Goal: Transaction & Acquisition: Purchase product/service

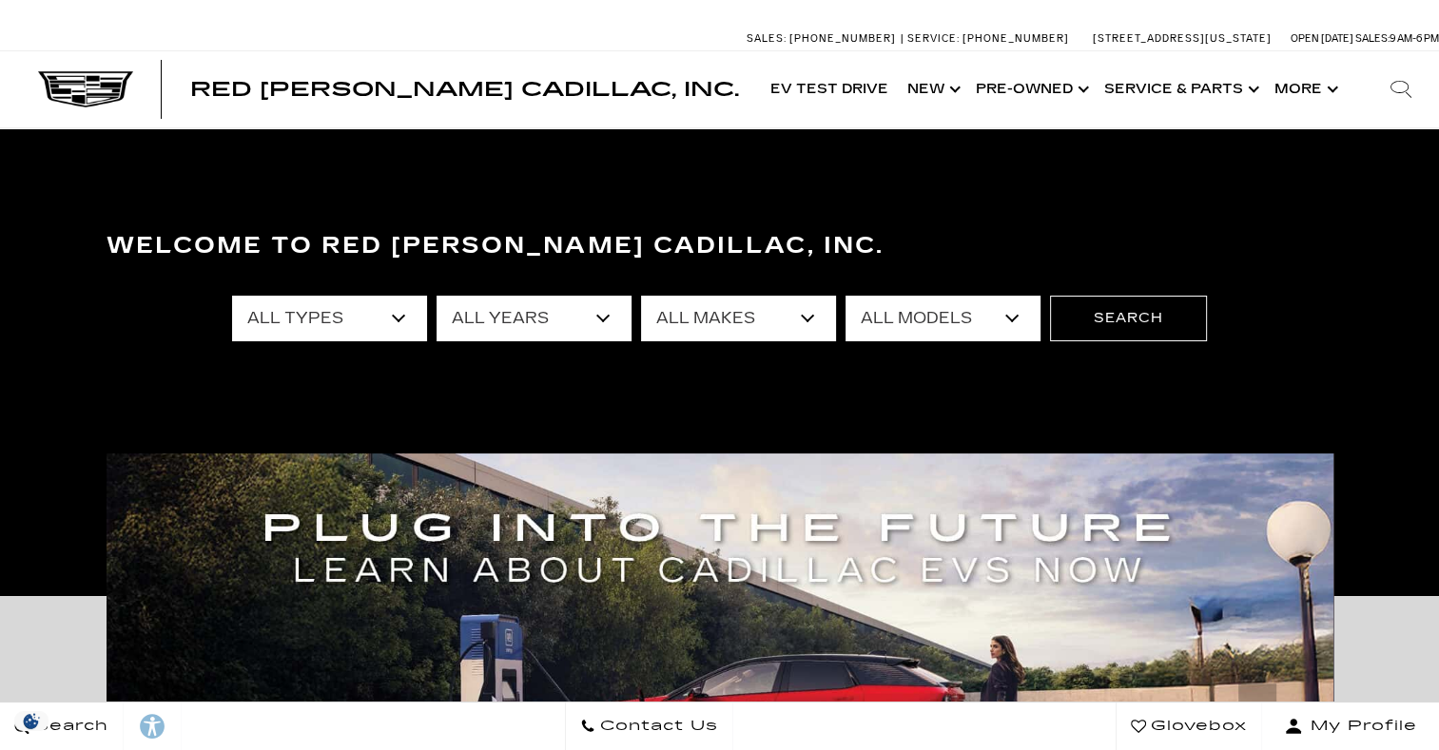
click at [397, 321] on select "All Types New Used Certified Used Demo" at bounding box center [329, 319] width 195 height 46
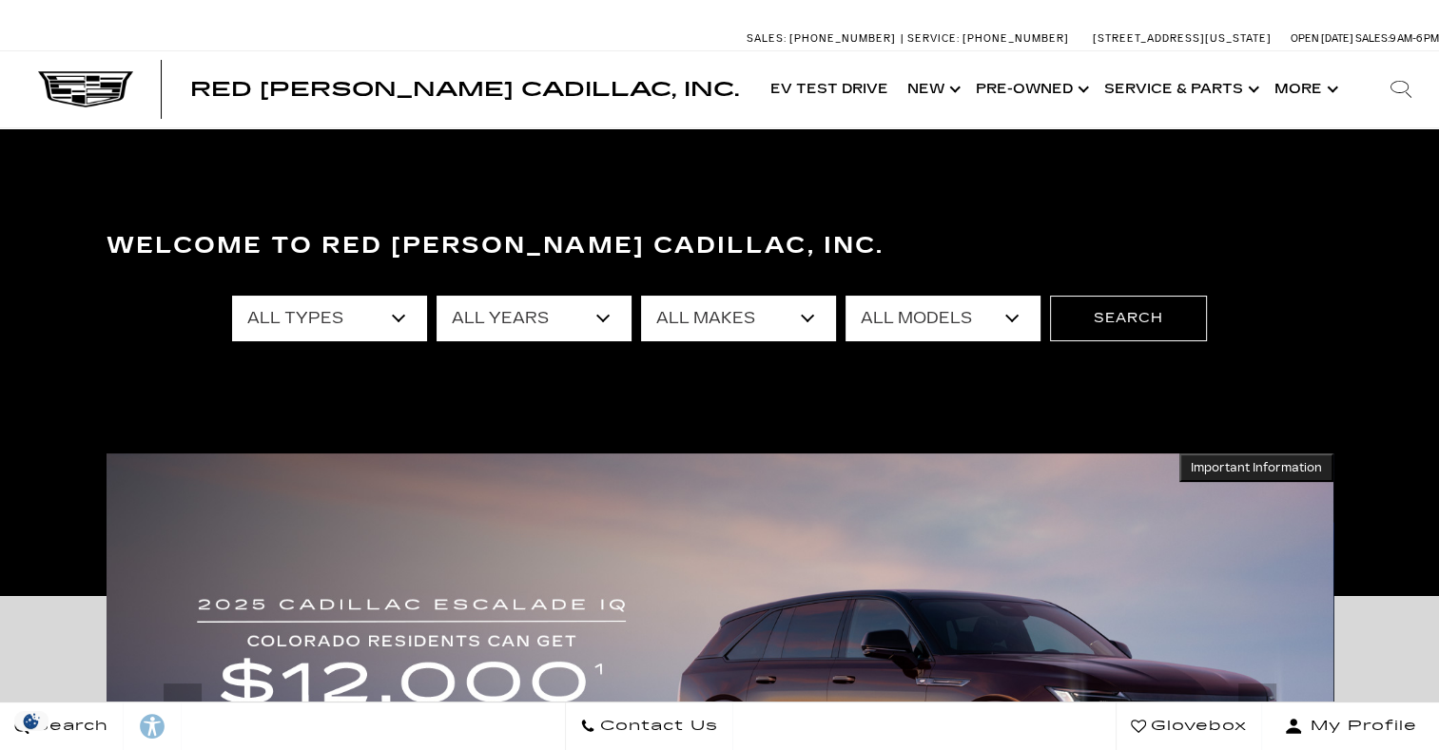
select select "New"
click at [232, 296] on select "All Types New Used Certified Used Demo" at bounding box center [329, 319] width 195 height 46
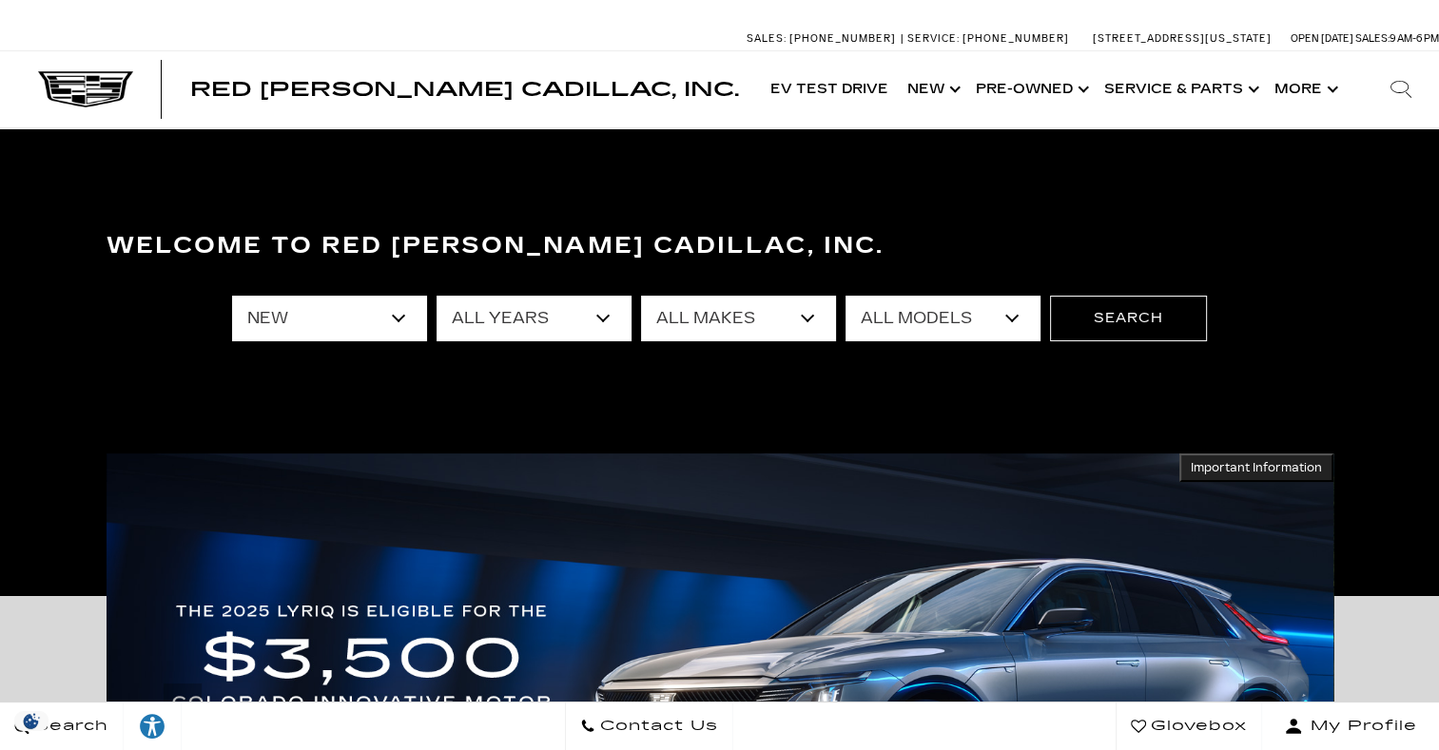
click at [604, 317] on select "All Years 2026 2025 2024" at bounding box center [533, 319] width 195 height 46
select select "2026"
click at [436, 296] on select "All Years 2026 2025 2024" at bounding box center [533, 319] width 195 height 46
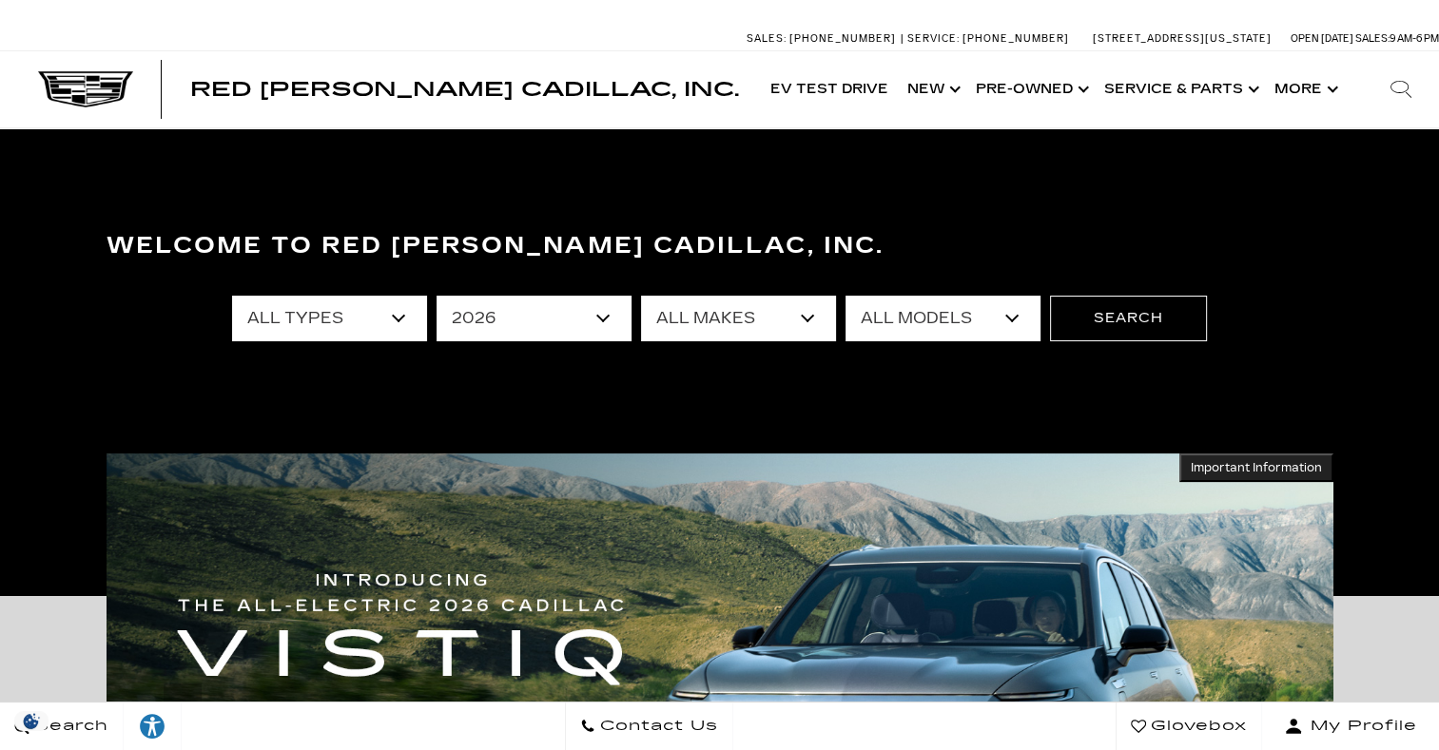
click at [797, 312] on select "All Makes Cadillac" at bounding box center [738, 319] width 195 height 46
select select "Cadillac"
click at [641, 296] on select "All Makes Cadillac" at bounding box center [738, 319] width 195 height 46
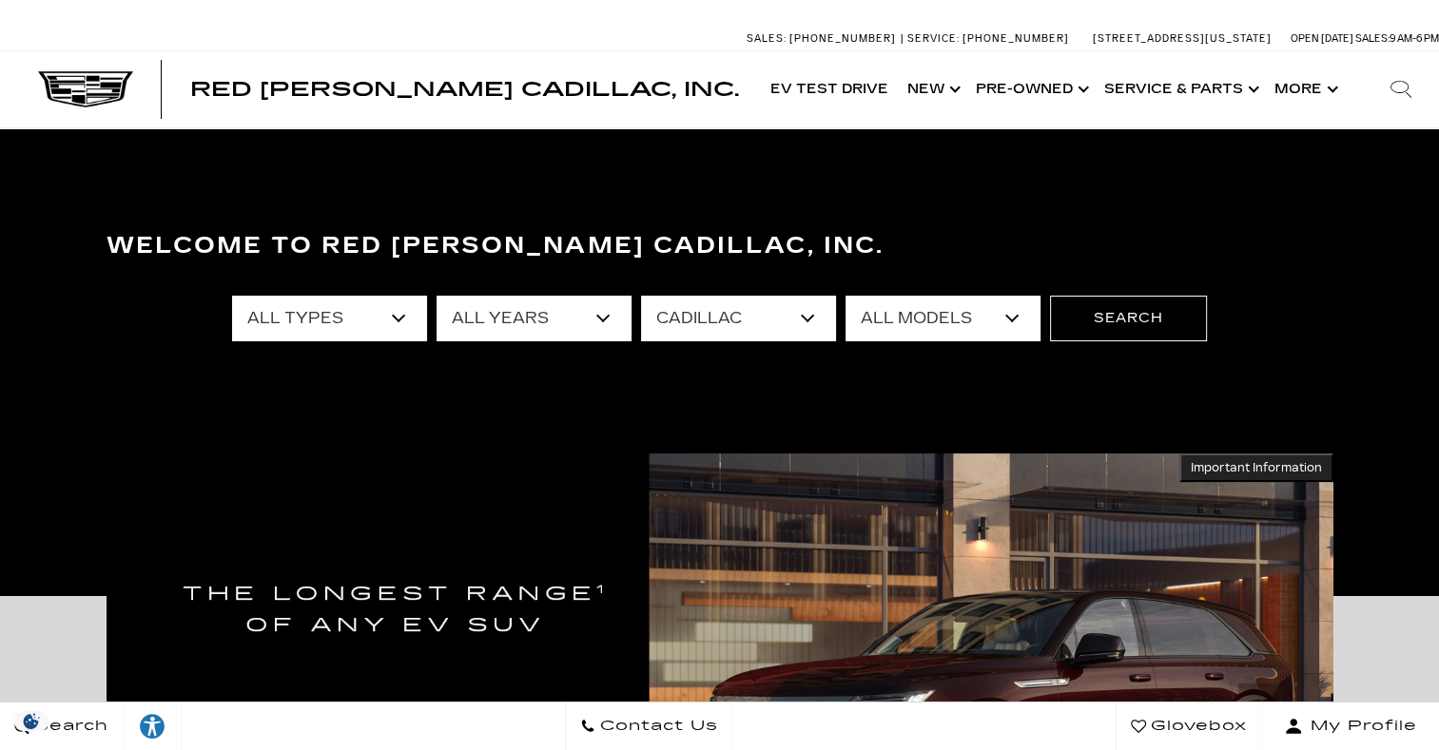
click at [1008, 319] on select "All Models ESCALADE IQ ESCALADE IQL LYRIQ VISTIQ" at bounding box center [942, 319] width 195 height 46
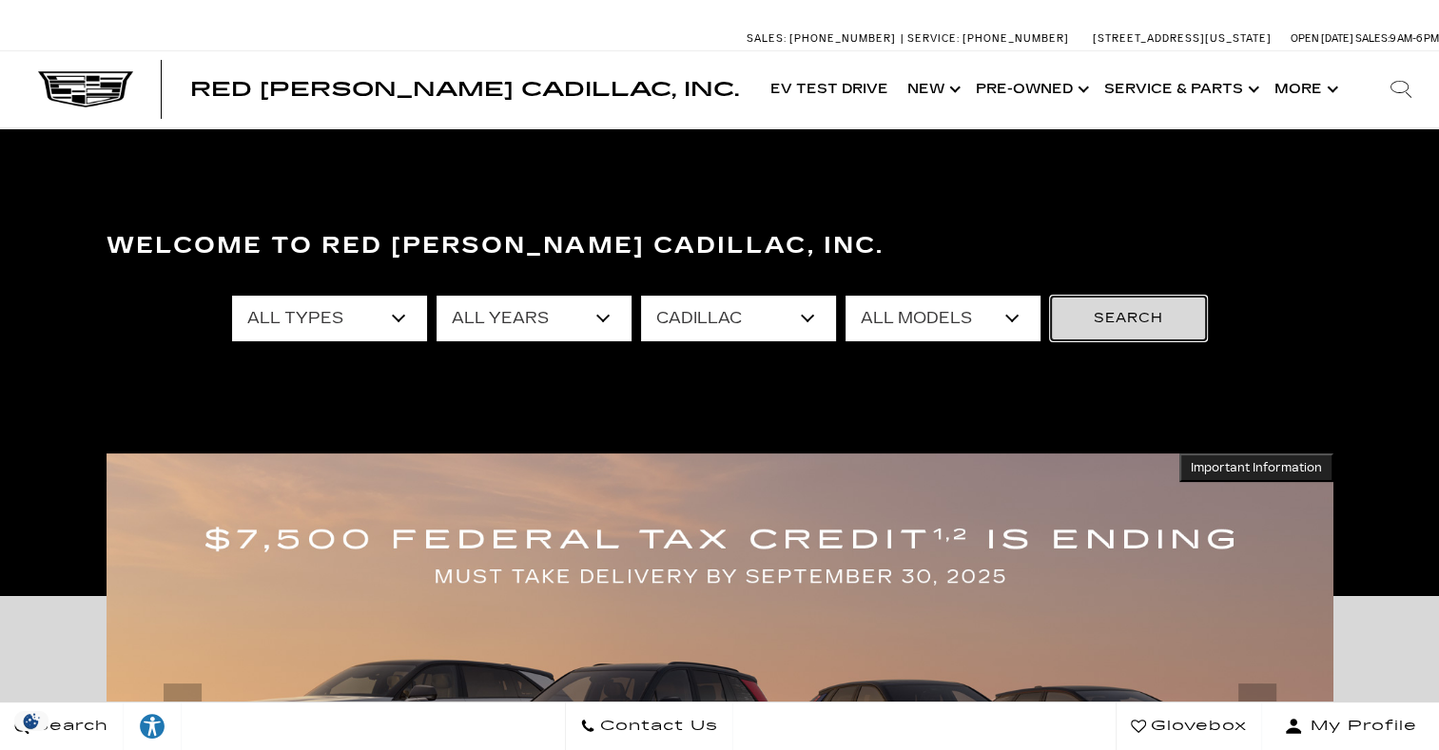
click at [1139, 325] on button "Search" at bounding box center [1128, 319] width 157 height 46
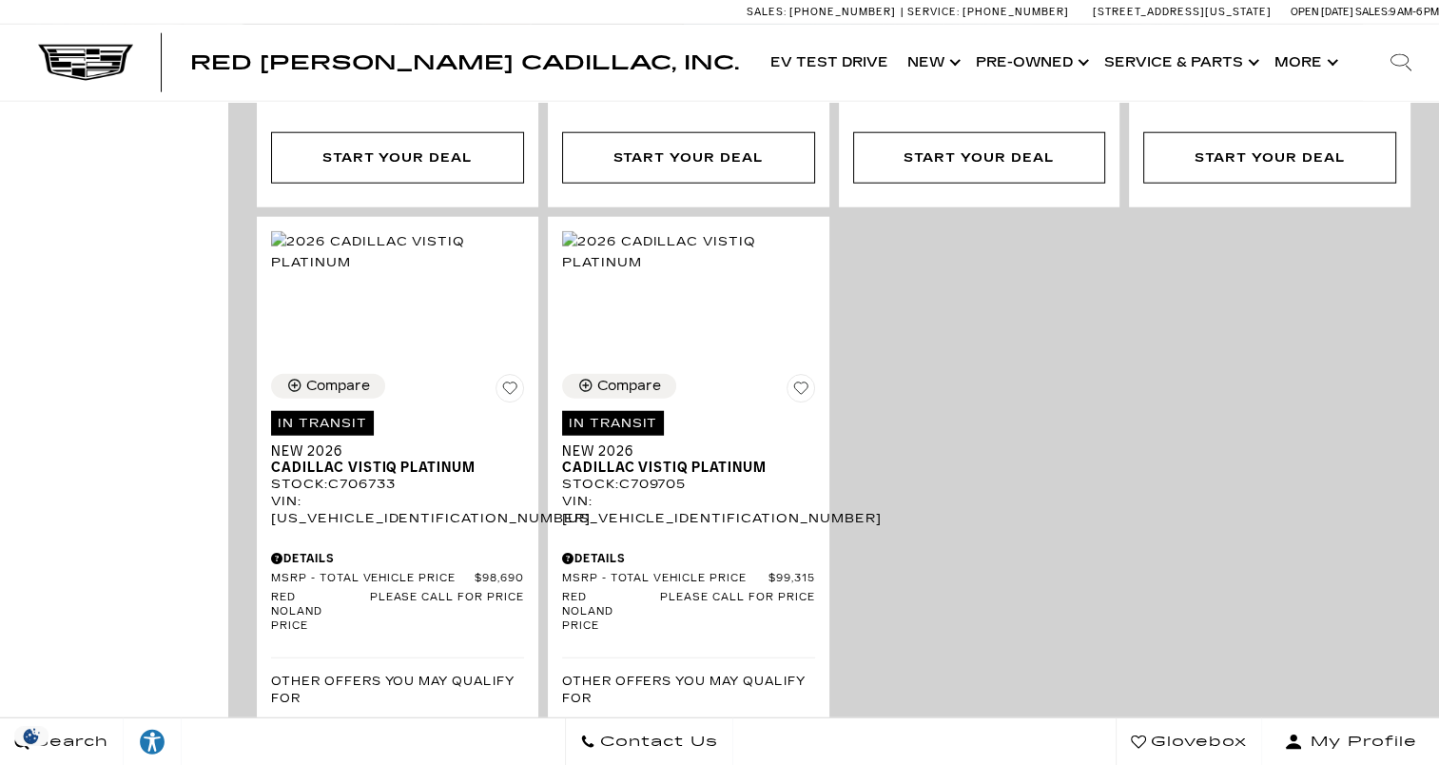
scroll to position [4765, 0]
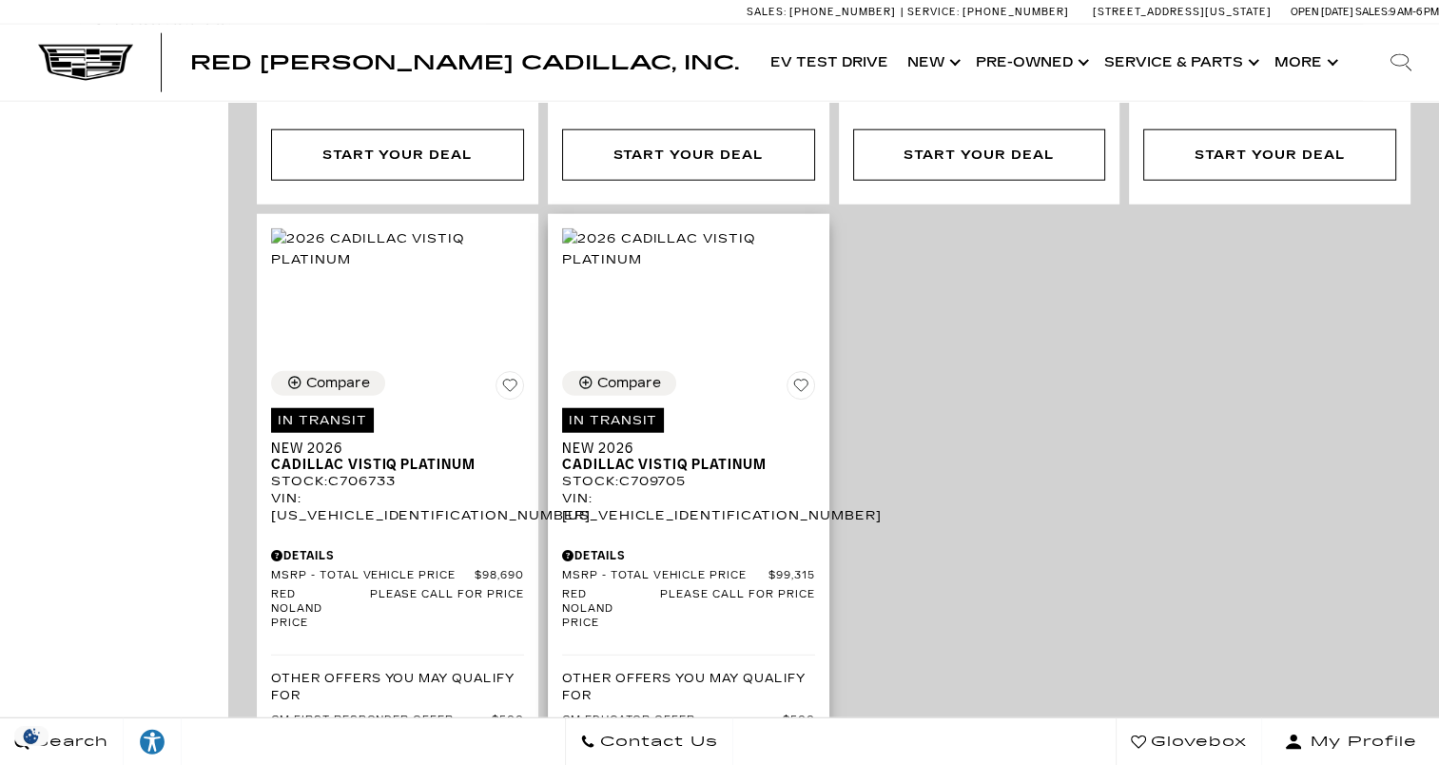
click at [632, 473] on div "Stock : C709705" at bounding box center [688, 481] width 253 height 17
click at [610, 371] on button "Compare" at bounding box center [619, 383] width 114 height 25
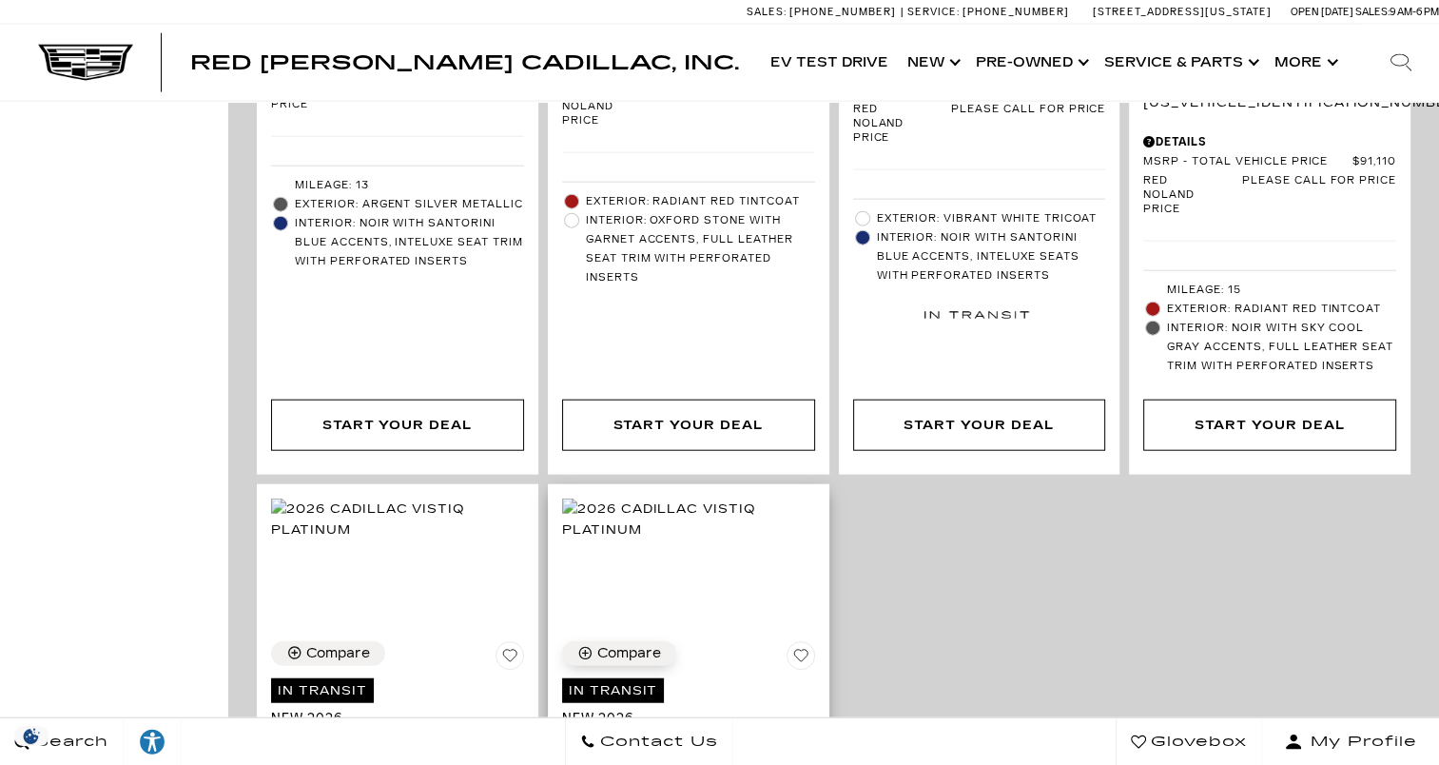
scroll to position [4494, 0]
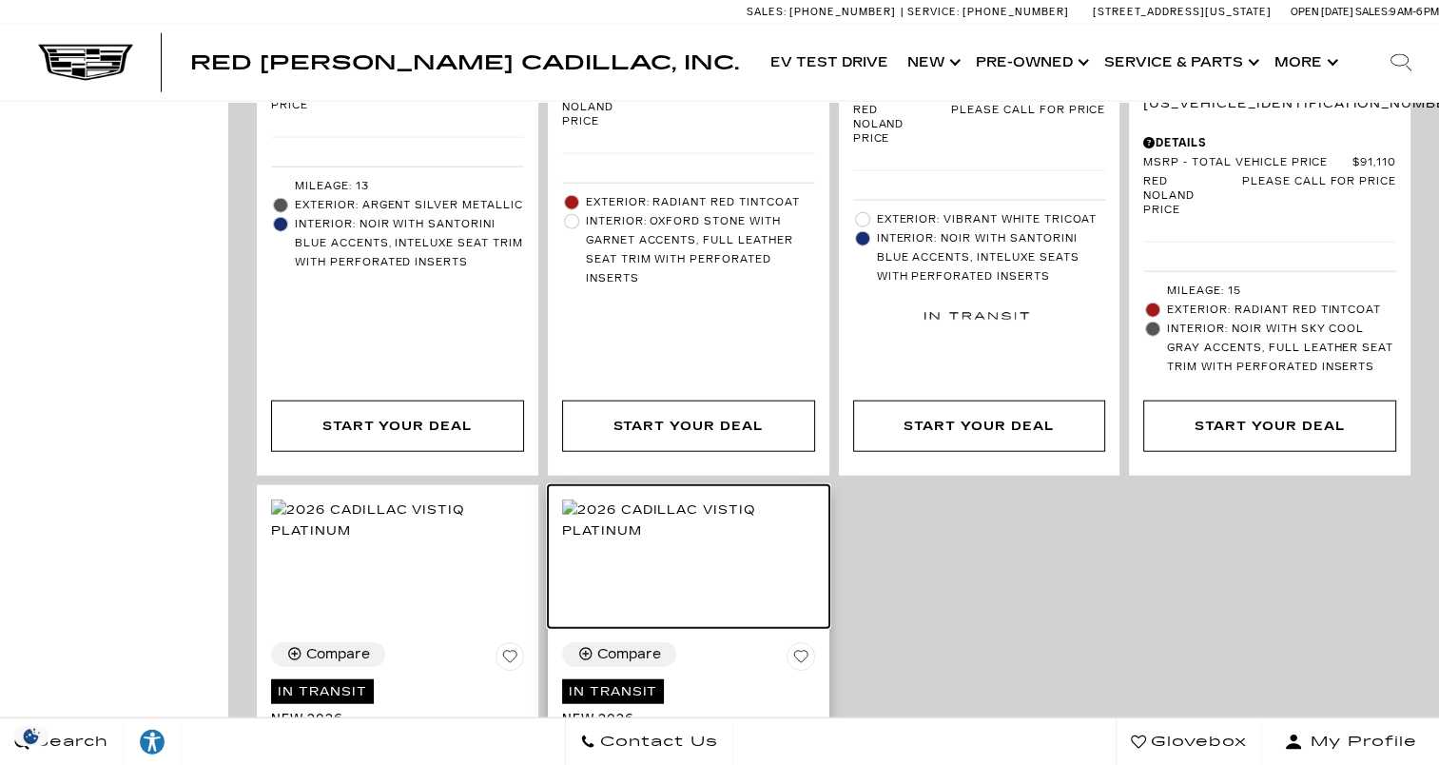
click at [700, 499] on img at bounding box center [688, 520] width 253 height 42
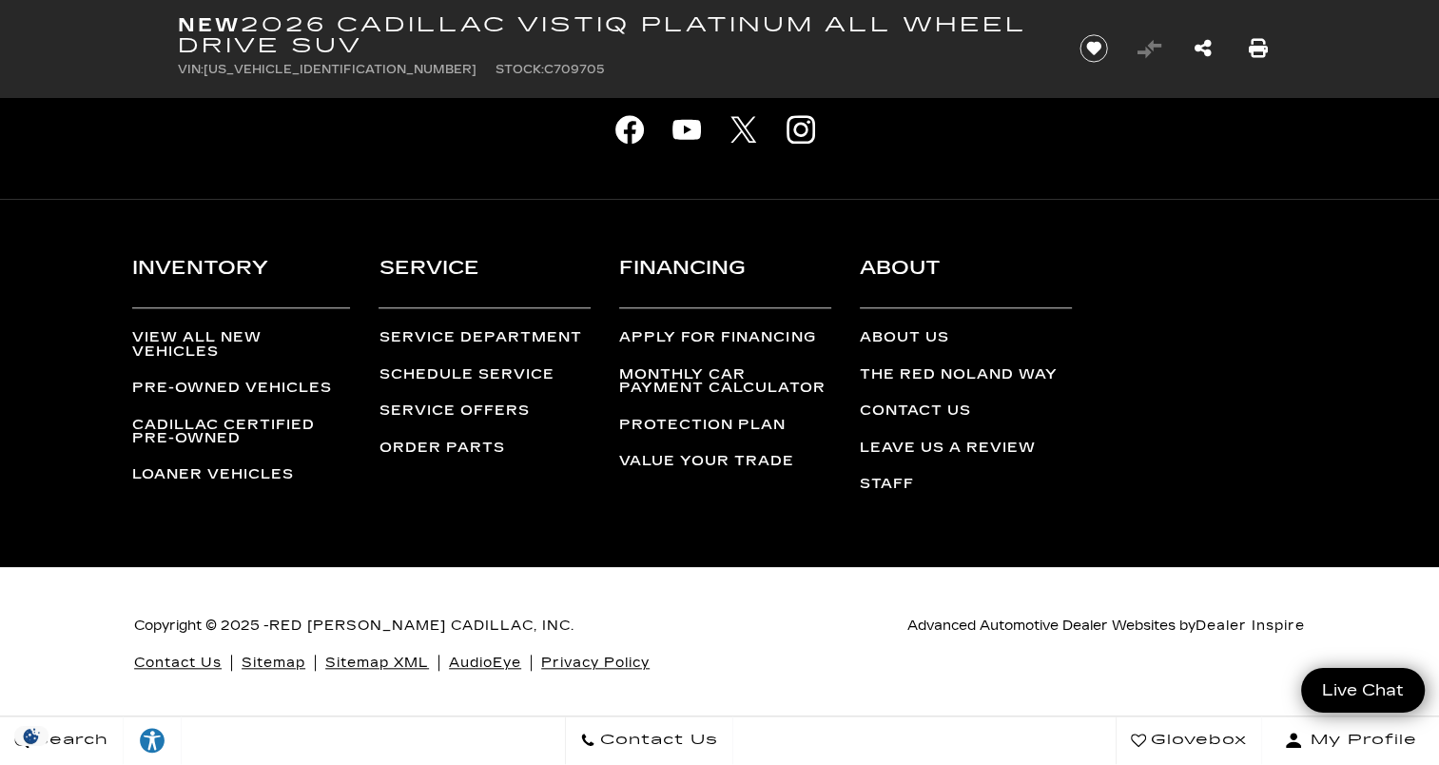
scroll to position [8965, 0]
click at [1255, 41] on icon "Print this New 2026 Cadillac VISTIQ Platinum All Wheel Drive SUV" at bounding box center [1258, 48] width 21 height 21
